Goal: Information Seeking & Learning: Learn about a topic

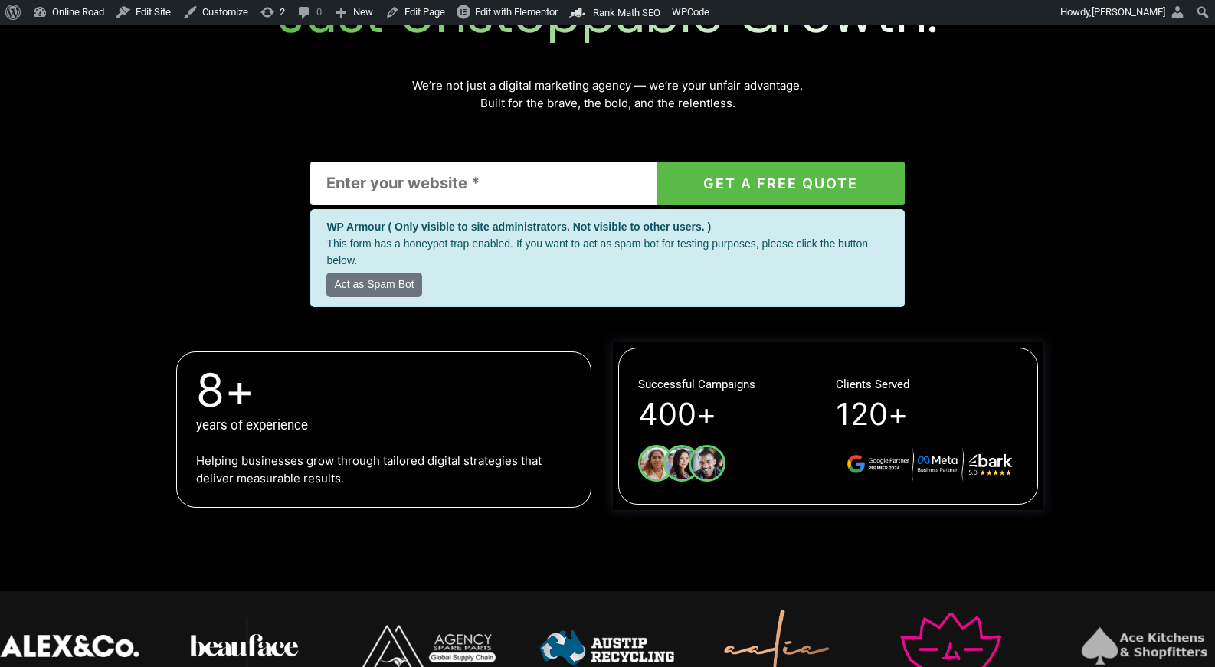
scroll to position [340, 0]
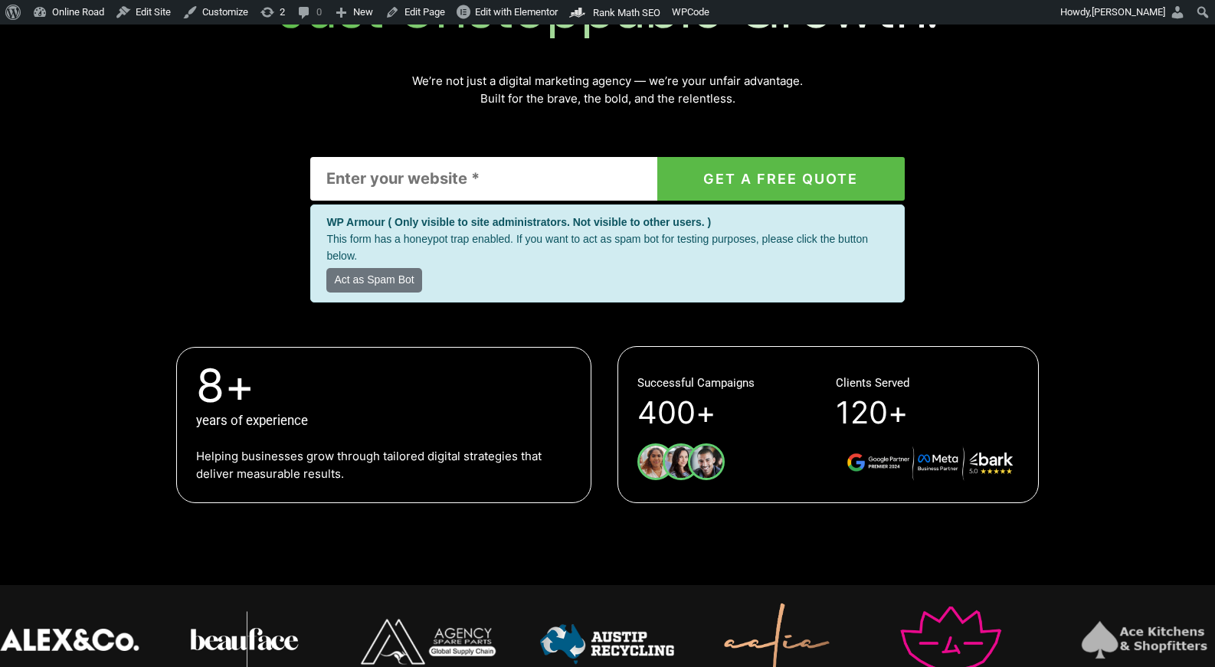
click at [562, 182] on input "Contact form" at bounding box center [483, 179] width 346 height 44
type input "test.com.au"
click at [657, 157] on button "GET A FREE QUOTE" at bounding box center [780, 179] width 247 height 44
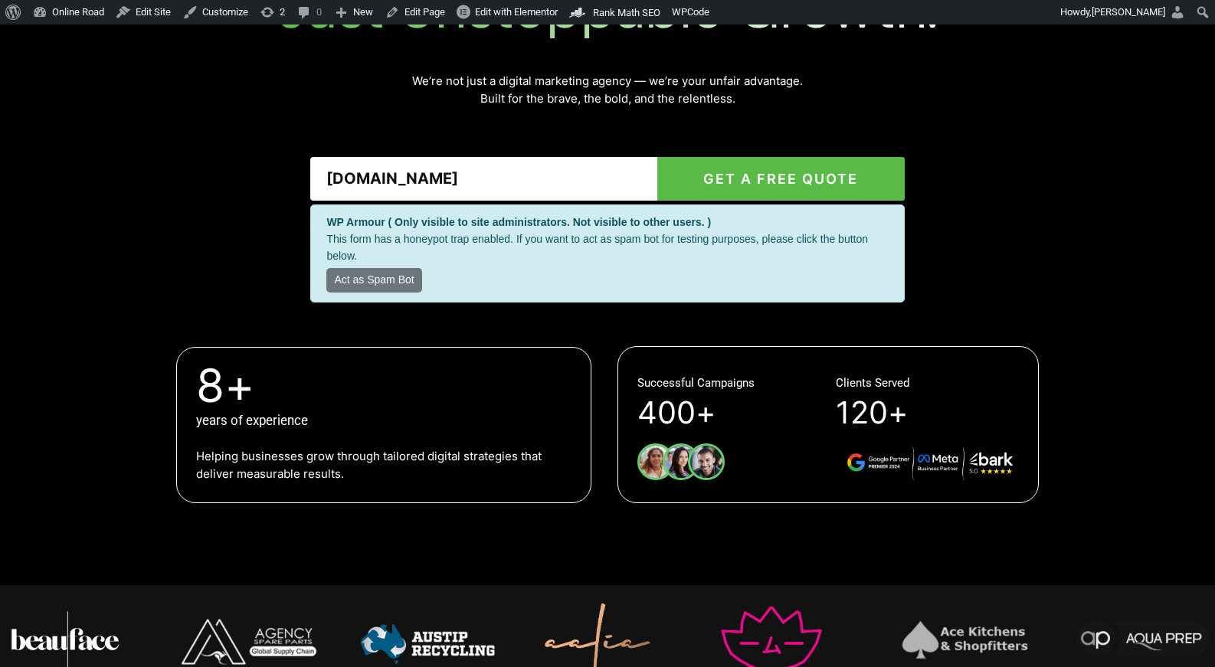
click at [737, 177] on button "GET A FREE QUOTE" at bounding box center [780, 179] width 247 height 44
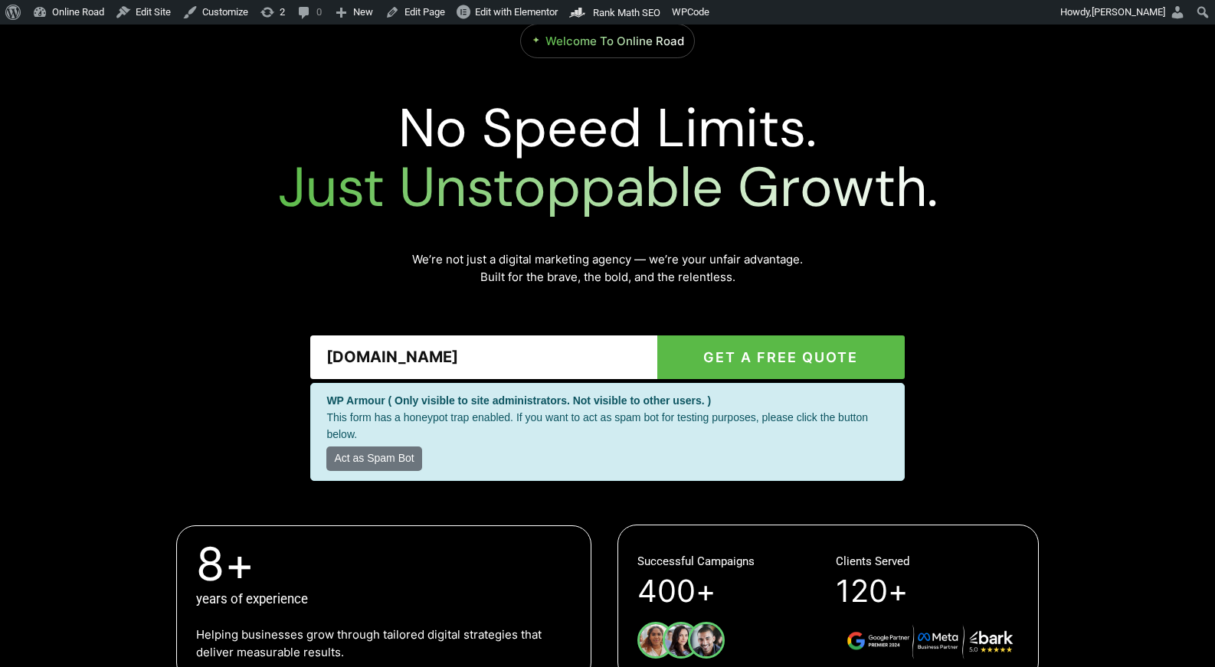
scroll to position [172, 0]
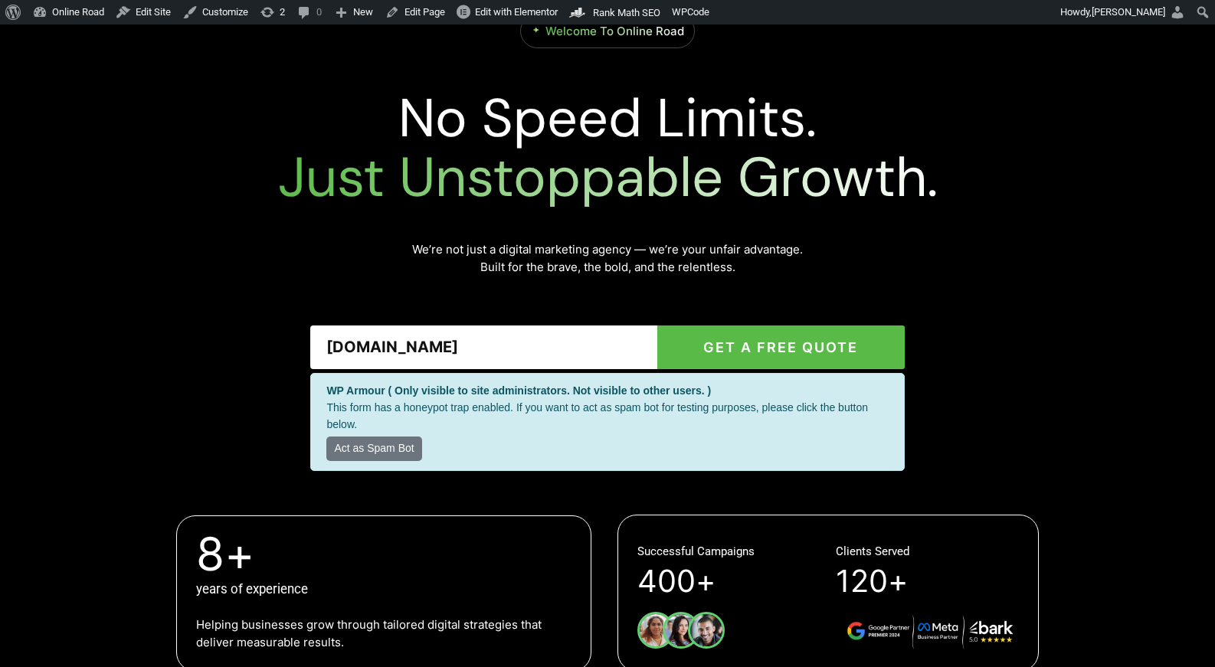
click at [760, 363] on button "GET A FREE QUOTE" at bounding box center [780, 348] width 247 height 44
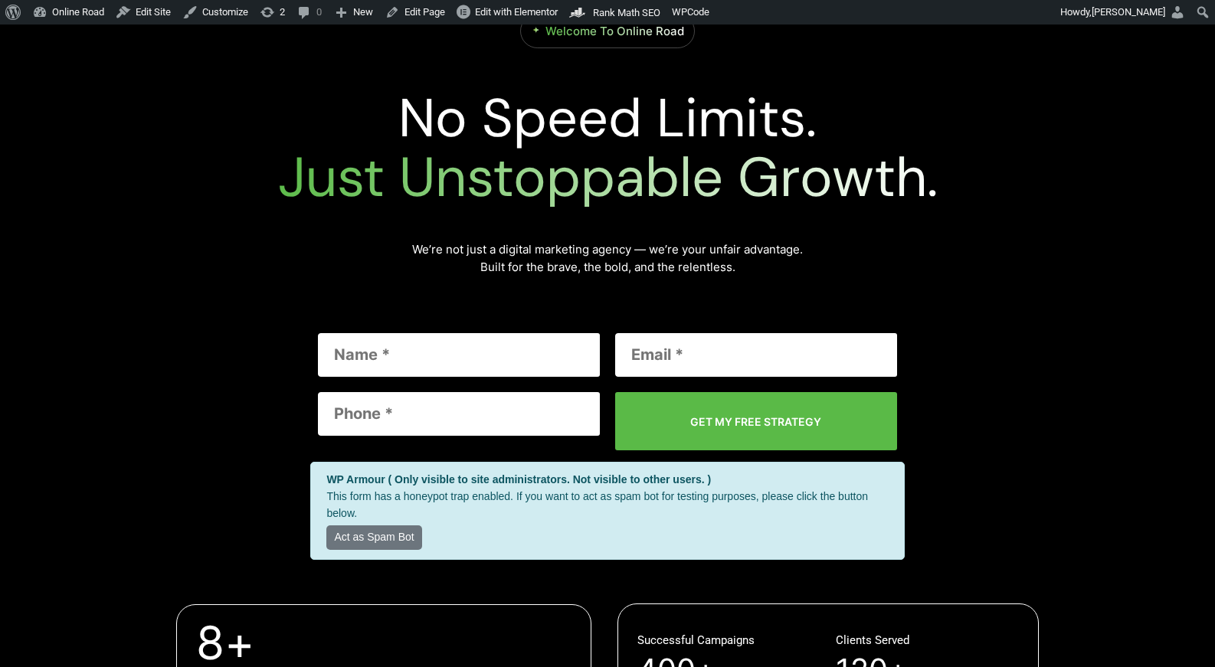
click at [780, 339] on input "Contact form" at bounding box center [756, 355] width 282 height 44
click at [791, 318] on div "test.com.au GET A FREE QUOTE Previous Next GET MY FREE STRATEGY Previous Next A…" at bounding box center [607, 431] width 594 height 257
click at [463, 362] on input "Contact form" at bounding box center [459, 355] width 282 height 44
click at [456, 309] on div "test.com.au GET A FREE QUOTE Previous Next GET MY FREE STRATEGY Previous Next A…" at bounding box center [607, 431] width 594 height 257
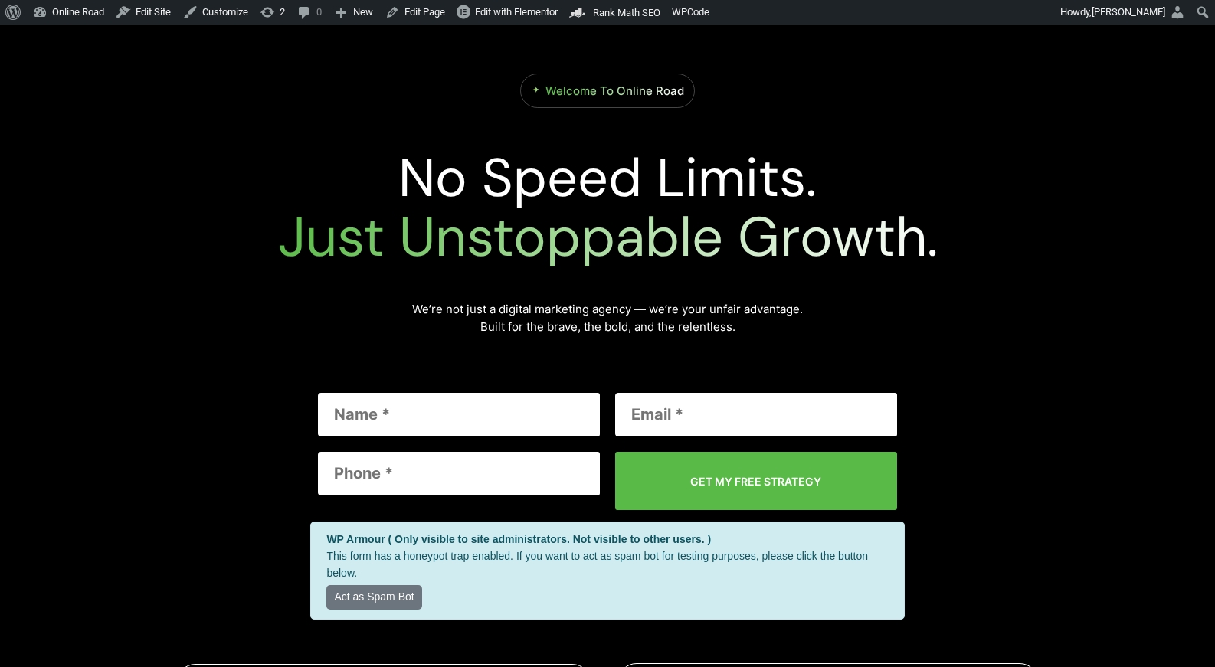
scroll to position [150, 0]
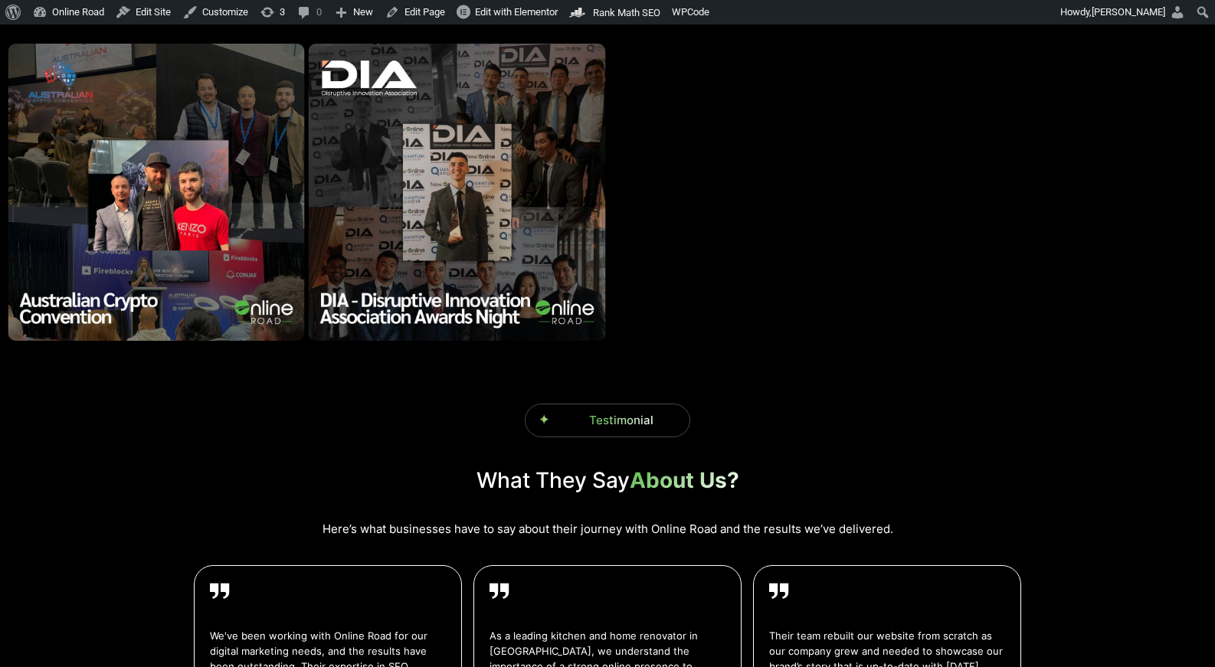
scroll to position [2340, 0]
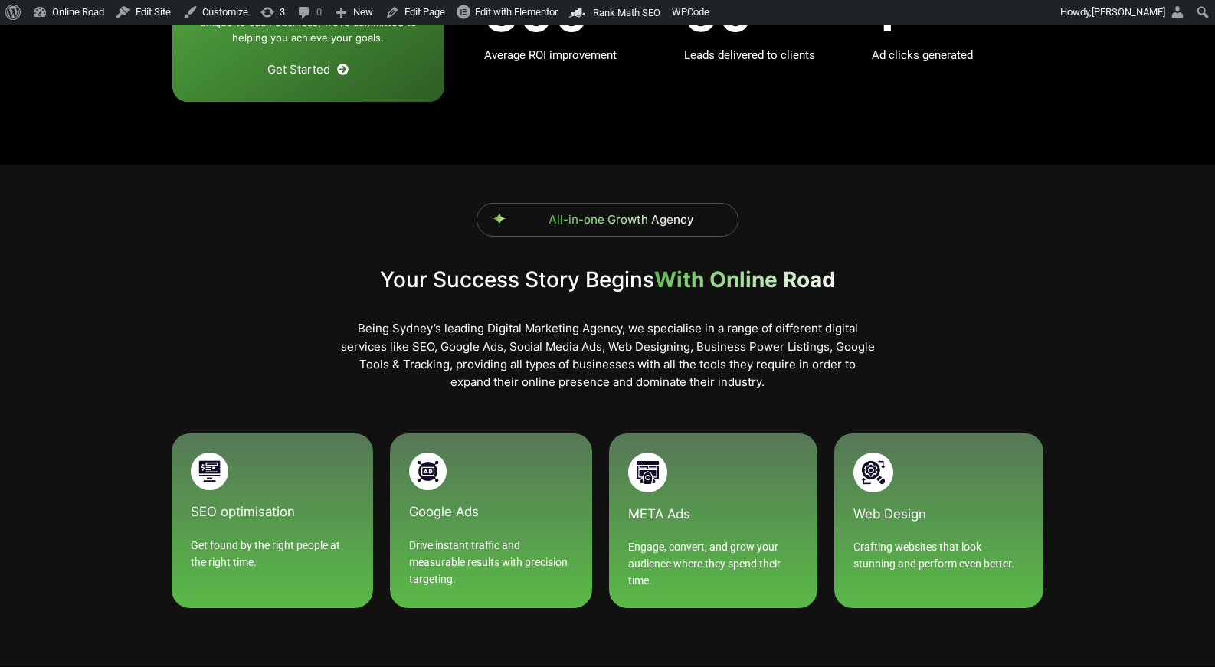
scroll to position [1317, 0]
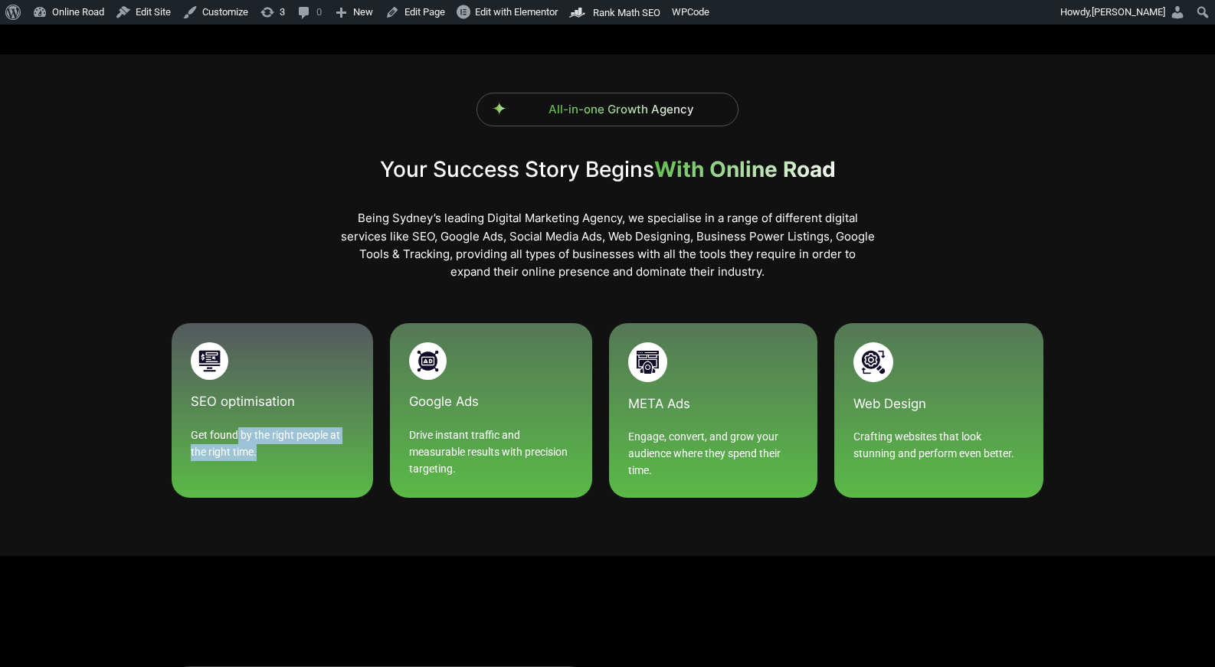
drag, startPoint x: 272, startPoint y: 454, endPoint x: 239, endPoint y: 437, distance: 37.0
click at [238, 437] on p "Get found by the right people at the right time." at bounding box center [272, 443] width 163 height 33
click at [239, 437] on p "Get found by the right people at the right time." at bounding box center [272, 443] width 163 height 33
drag, startPoint x: 267, startPoint y: 443, endPoint x: 185, endPoint y: 431, distance: 82.9
click at [185, 431] on div "SEO optimisation​ Get found by the right people at the right time." at bounding box center [272, 411] width 203 height 176
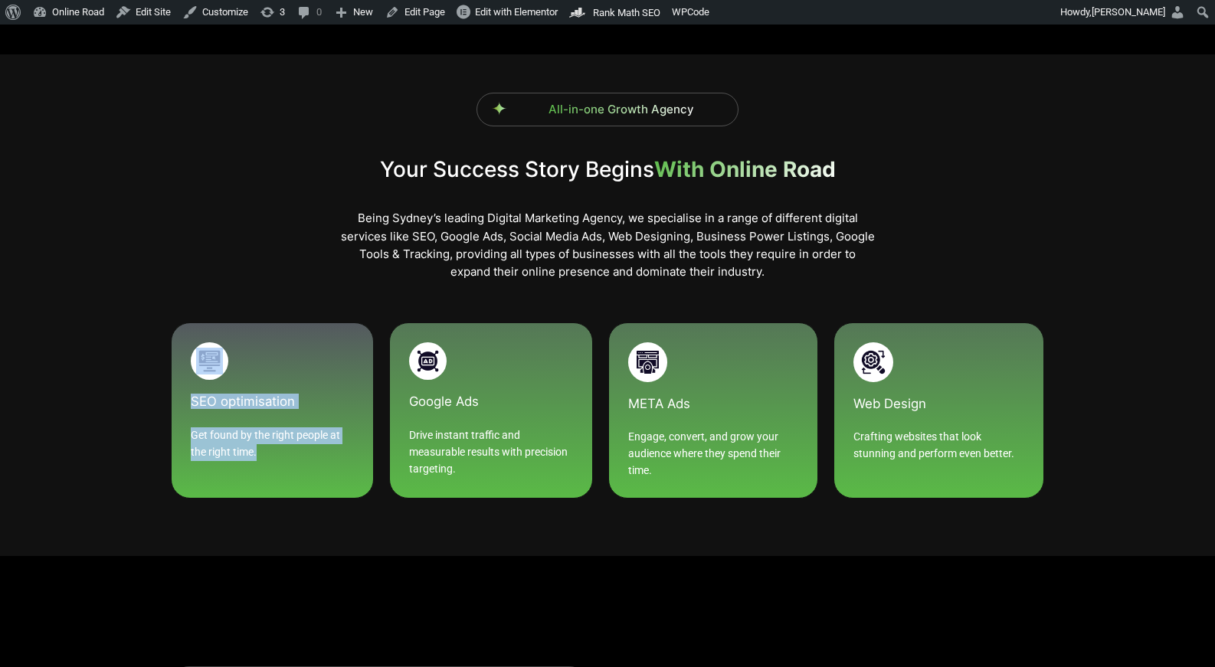
click at [191, 431] on p "Get found by the right people at the right time." at bounding box center [272, 443] width 163 height 33
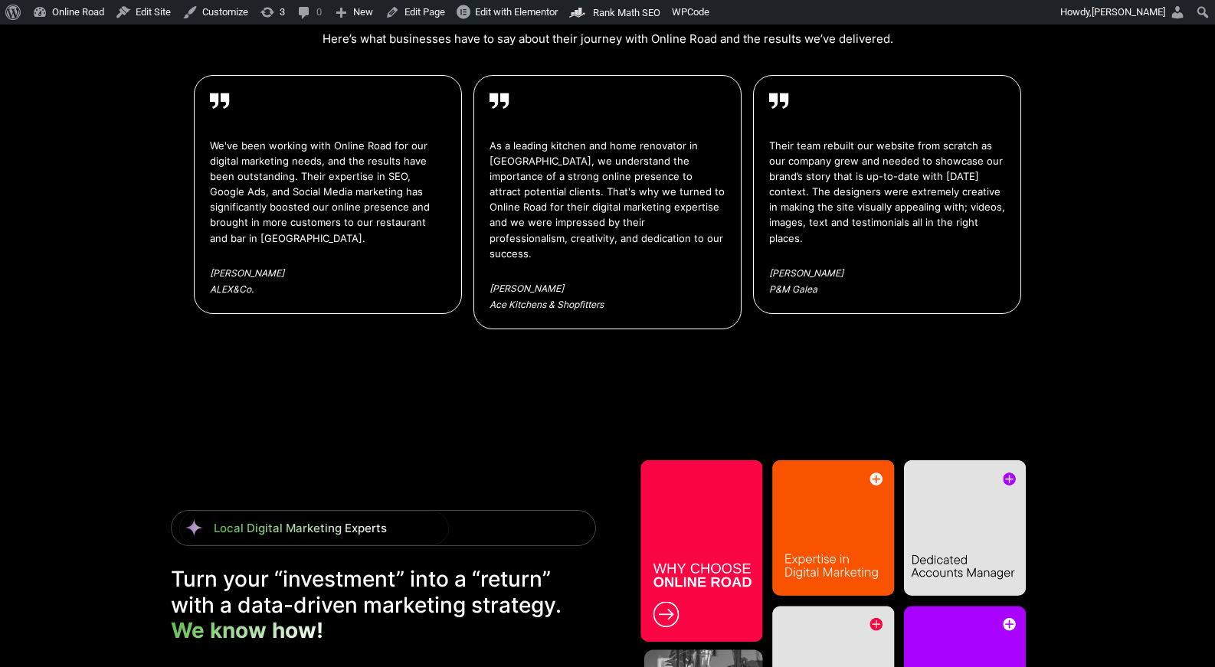
scroll to position [2819, 0]
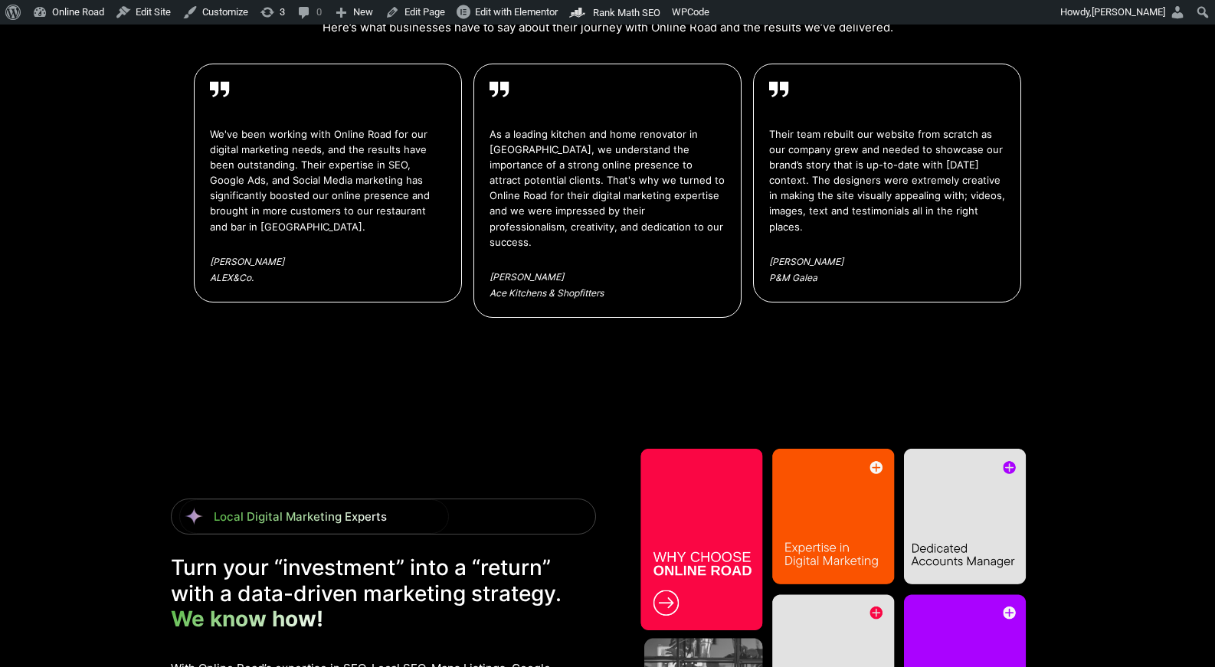
click at [887, 300] on div "Testimonial What They Say About Us? Here’s what businesses have to say about th…" at bounding box center [607, 98] width 827 height 493
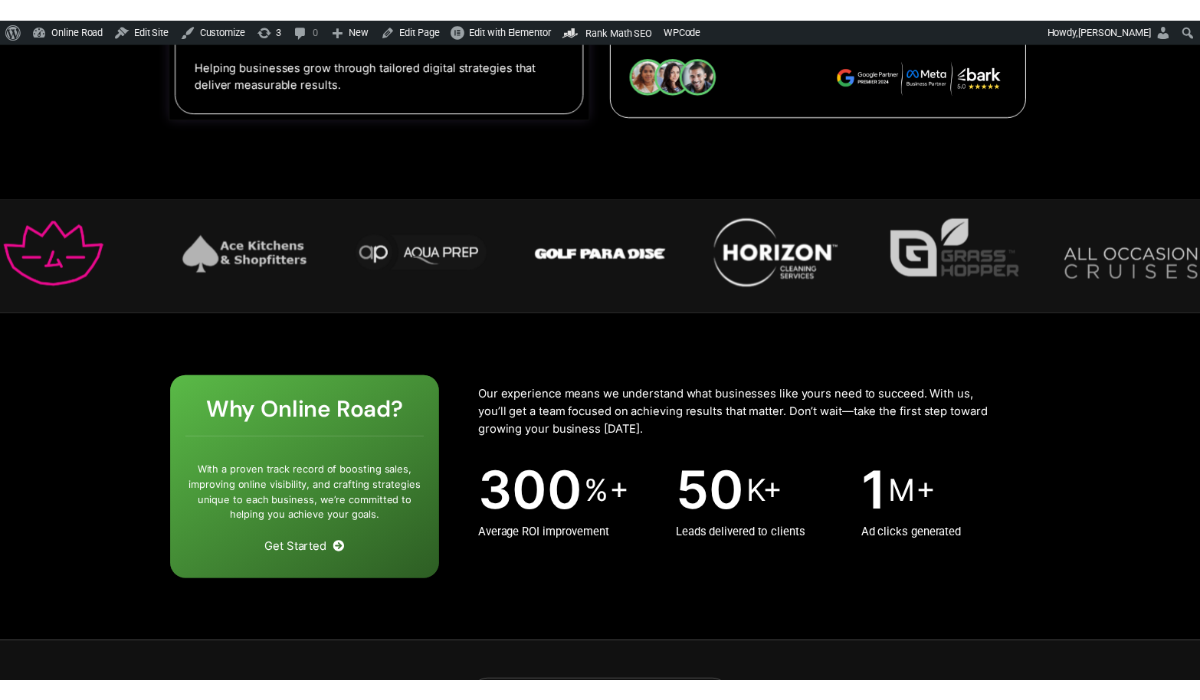
scroll to position [0, 0]
